Goal: Information Seeking & Learning: Learn about a topic

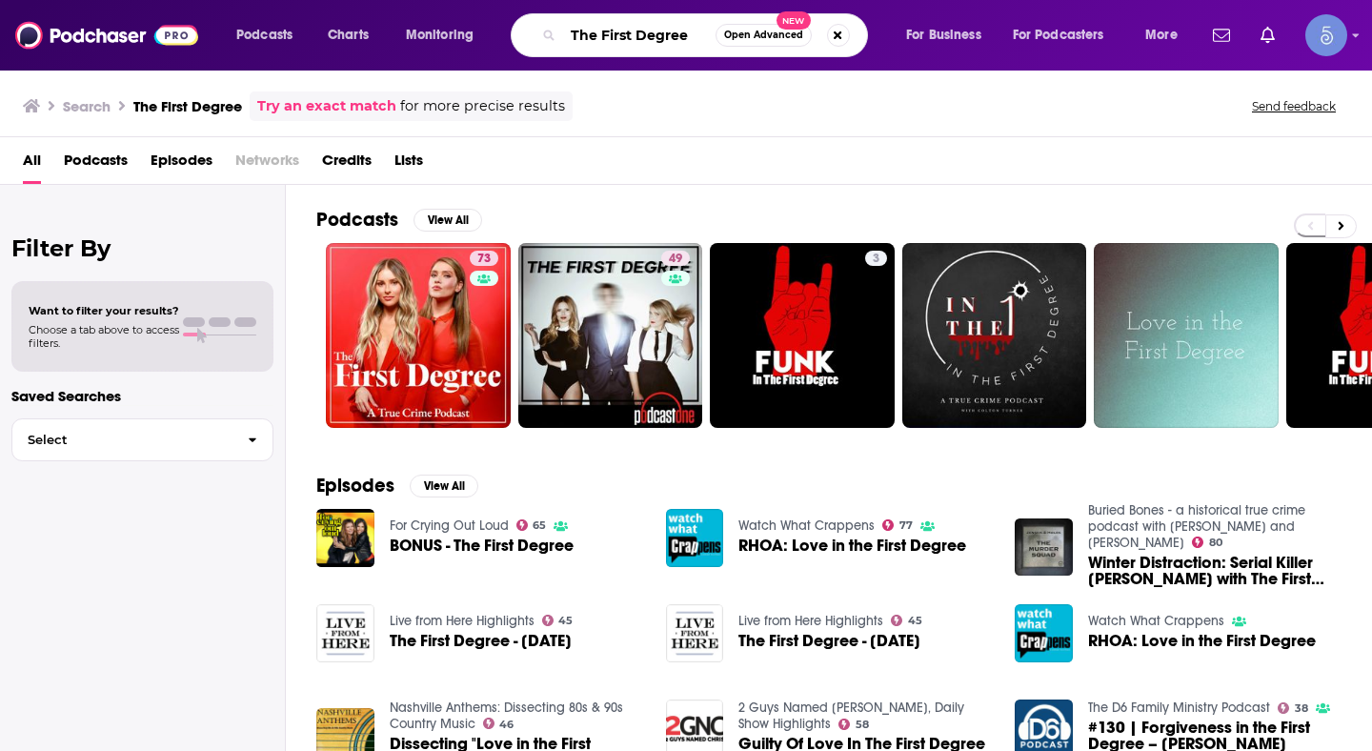
click at [618, 33] on input "The First Degree" at bounding box center [639, 35] width 152 height 30
paste input "[PERSON_NAME] True Crime Podcast"
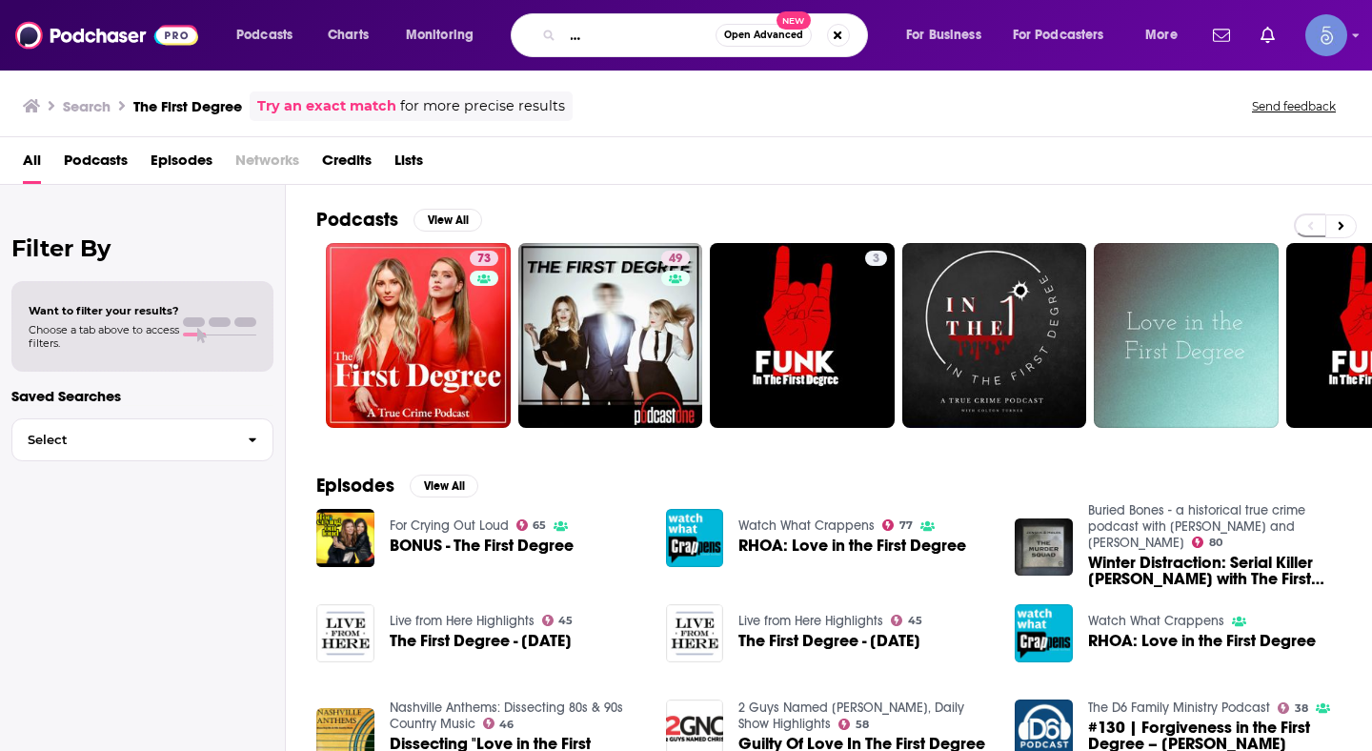
type input "[PERSON_NAME] True Crime Podcast"
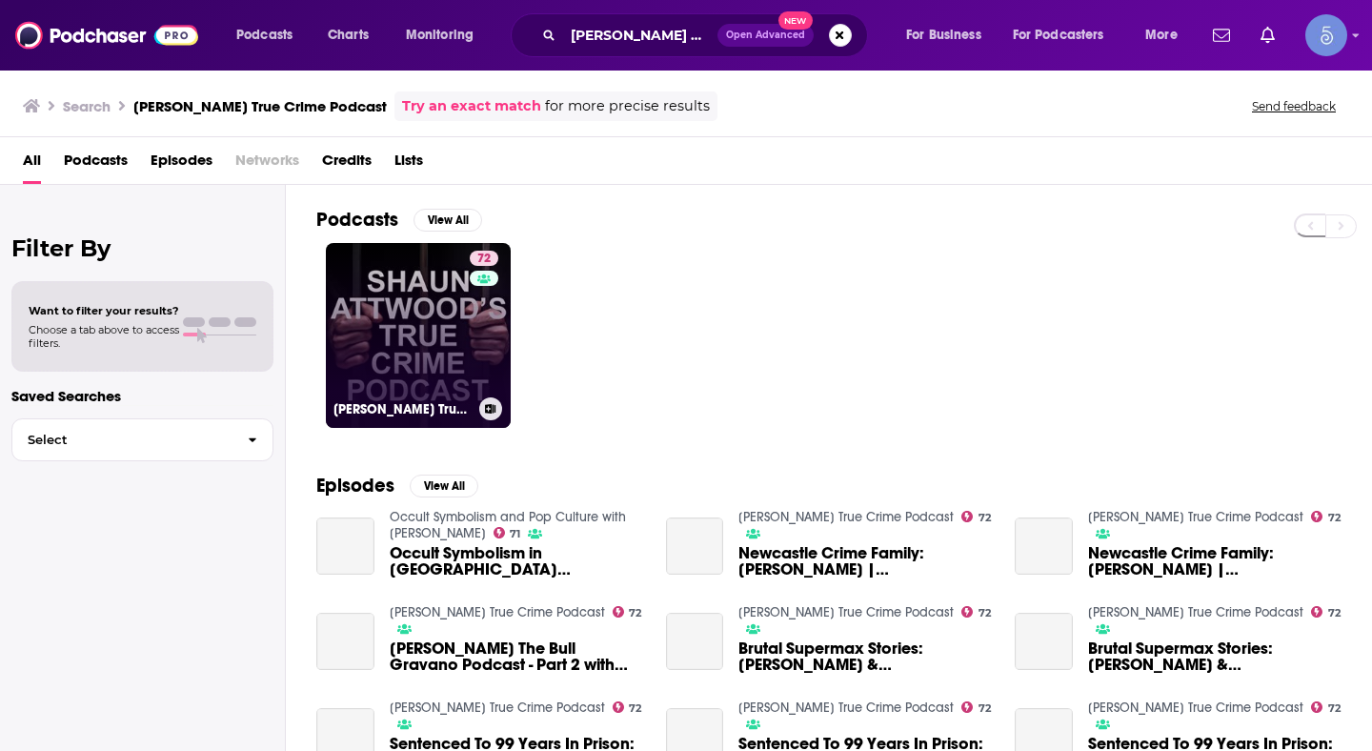
click at [493, 362] on div "72" at bounding box center [486, 324] width 33 height 147
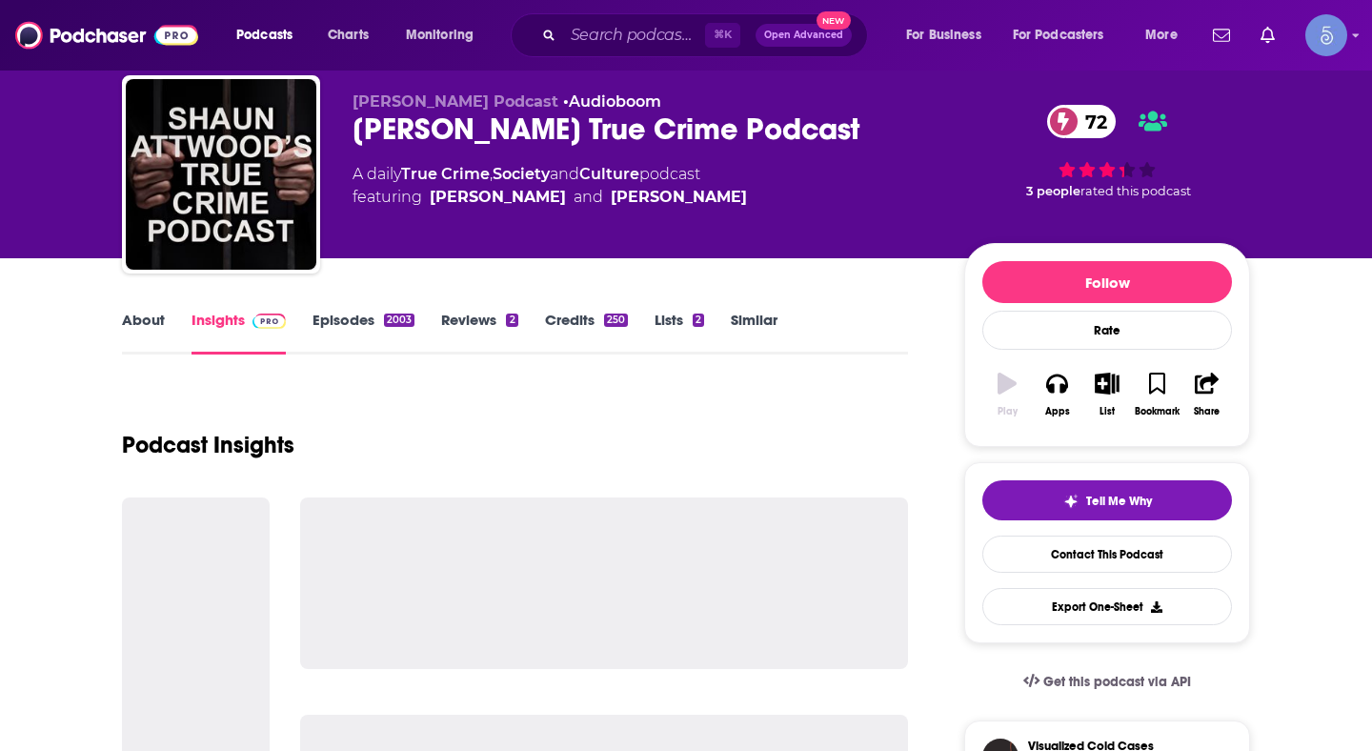
scroll to position [54, 0]
